Goal: Information Seeking & Learning: Learn about a topic

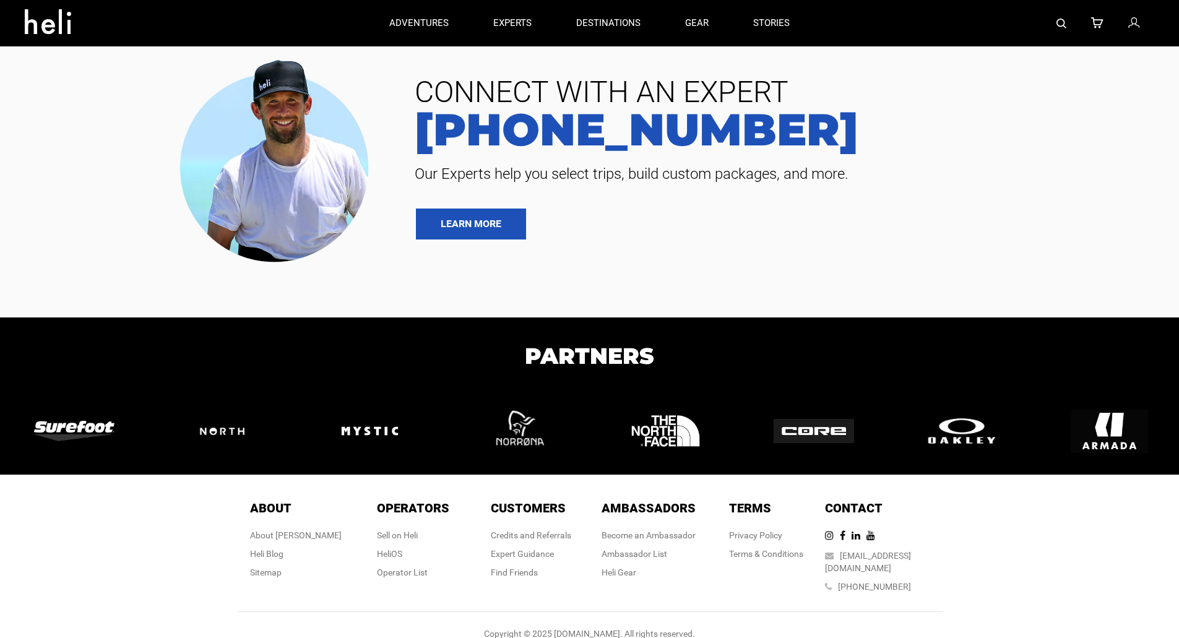
type input "Heli Skiing"
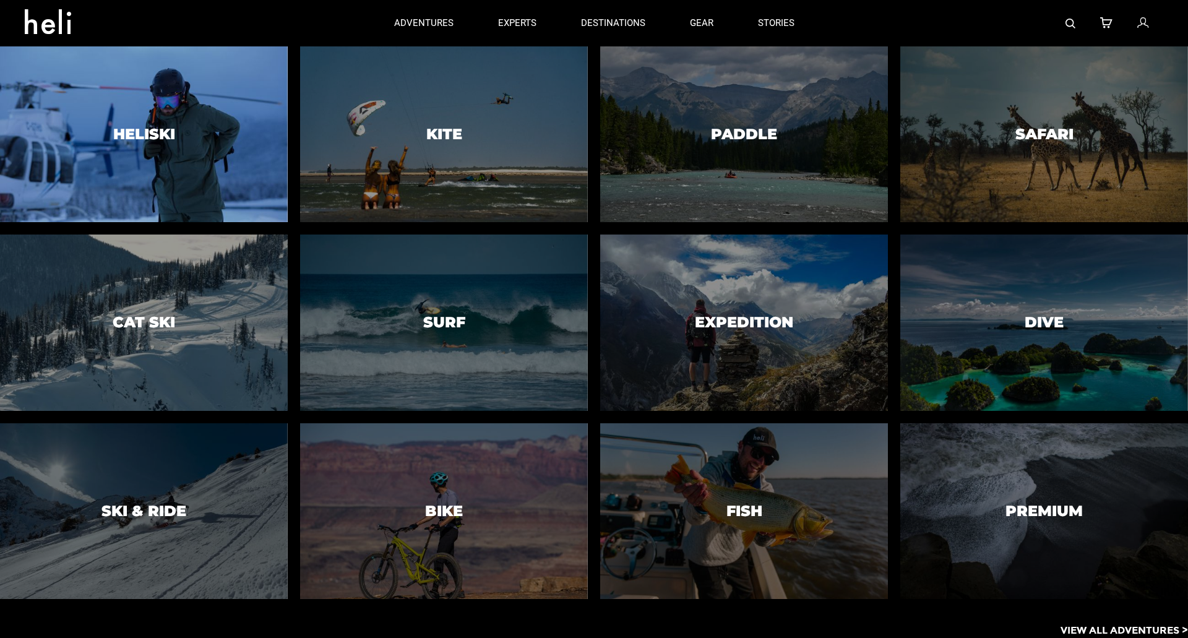
click at [165, 128] on h3 "Heliski" at bounding box center [144, 134] width 62 height 16
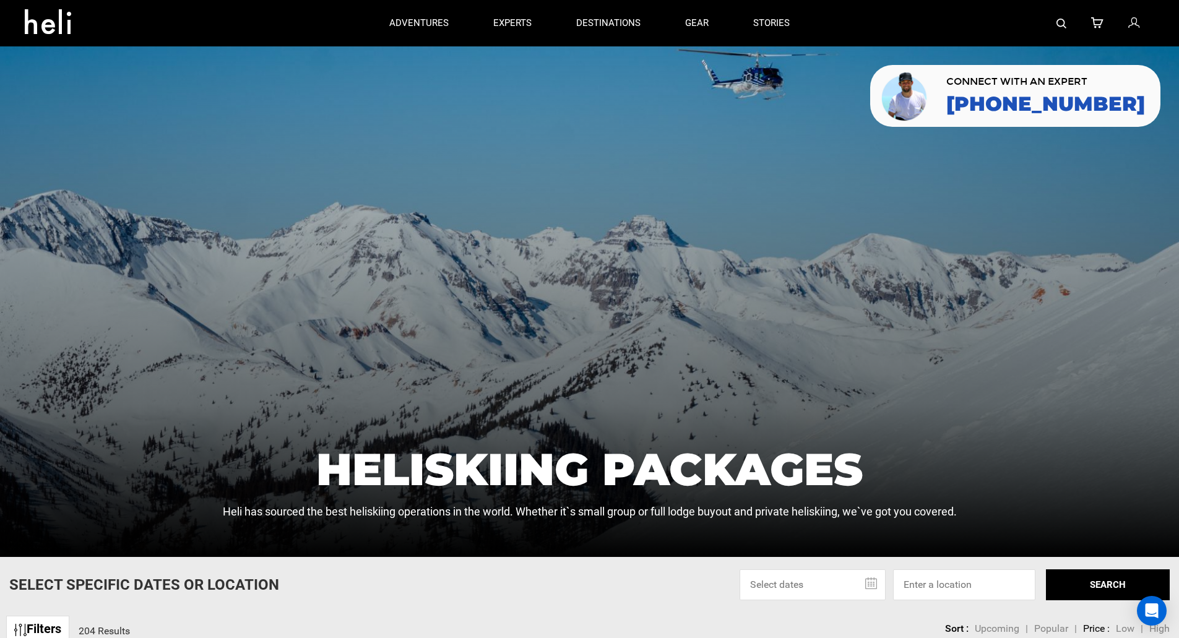
type input "Heli Skiing"
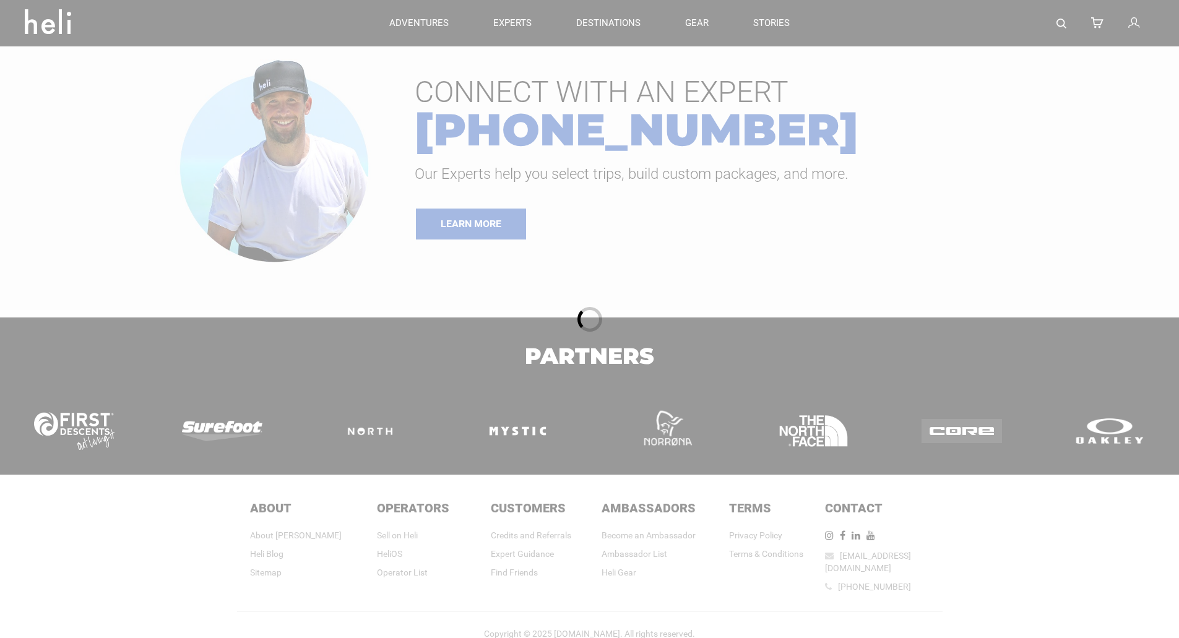
type input "Heli Skiing"
